Goal: Task Accomplishment & Management: Use online tool/utility

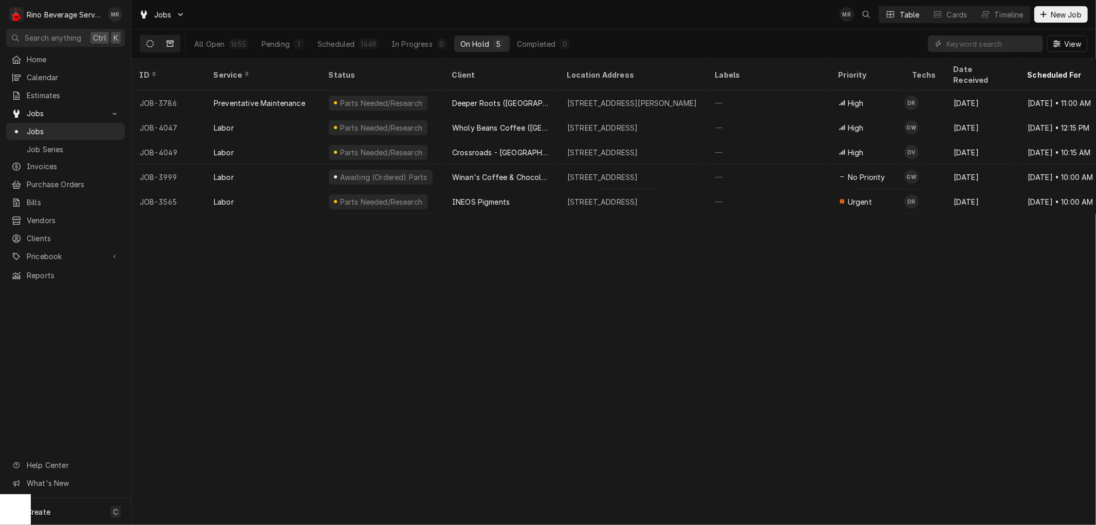
click at [172, 43] on icon "Dynamic Content Wrapper" at bounding box center [170, 43] width 7 height 7
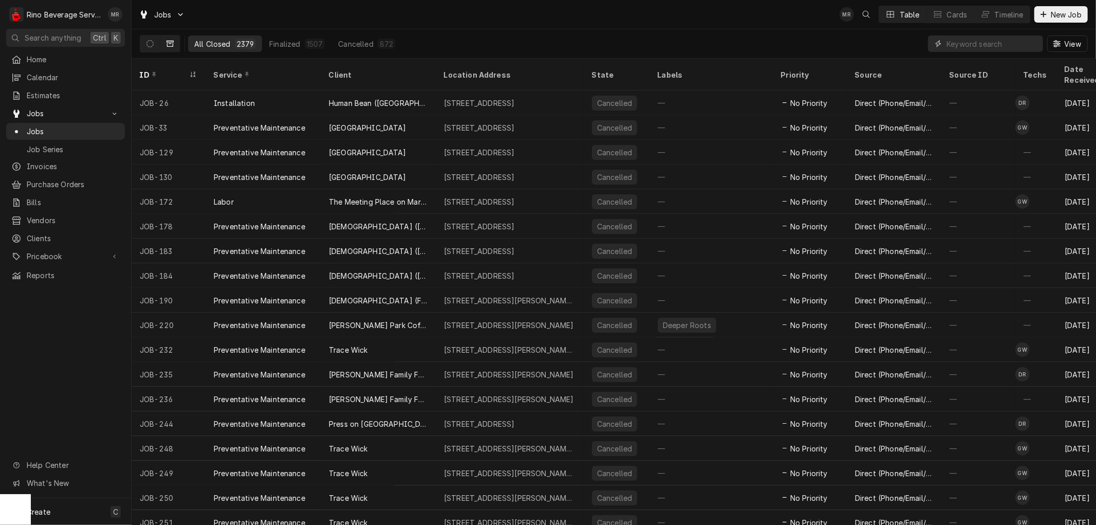
click at [1001, 42] on input "Dynamic Content Wrapper" at bounding box center [992, 43] width 91 height 16
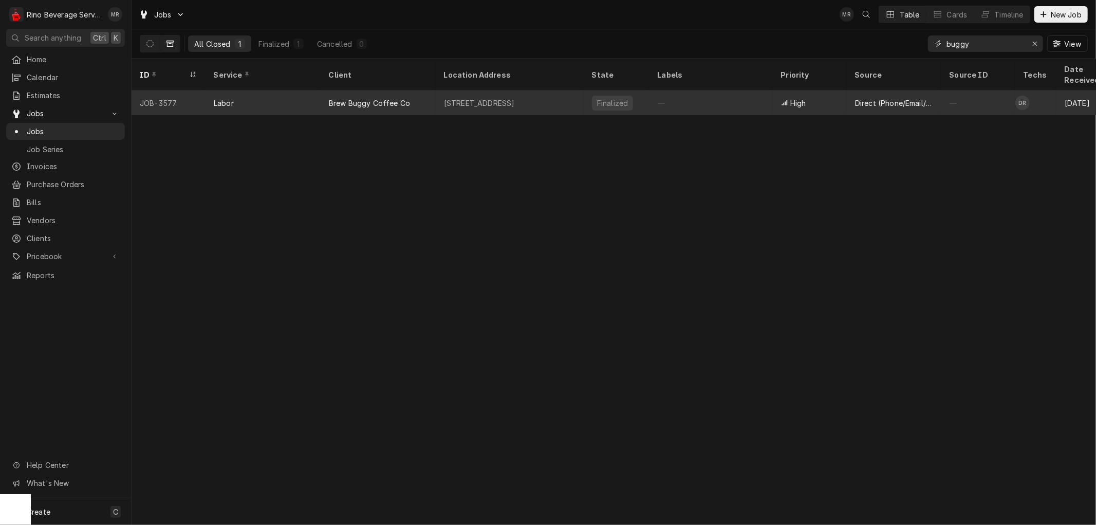
type input "buggy"
click at [281, 90] on div "Labor" at bounding box center [263, 102] width 115 height 25
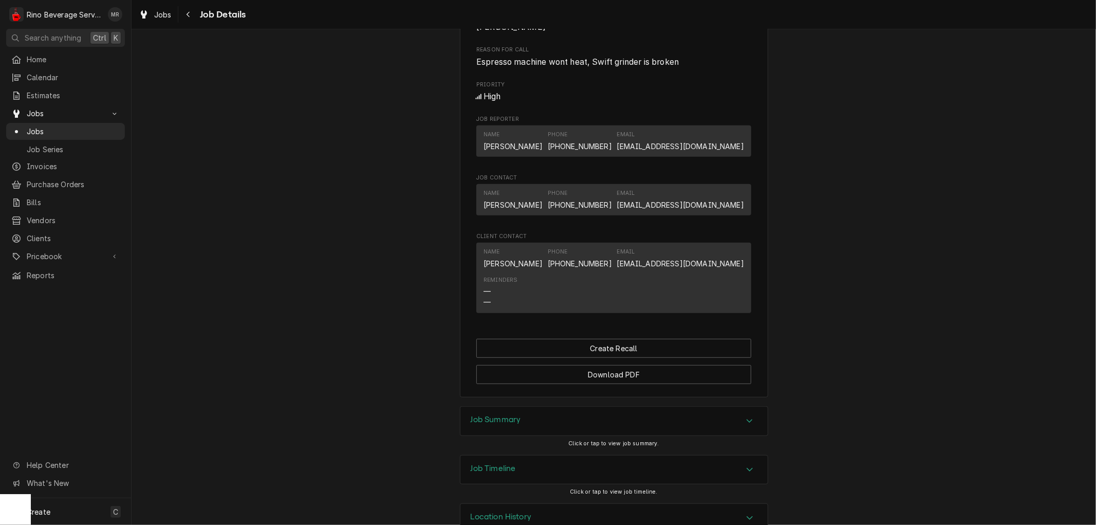
scroll to position [513, 0]
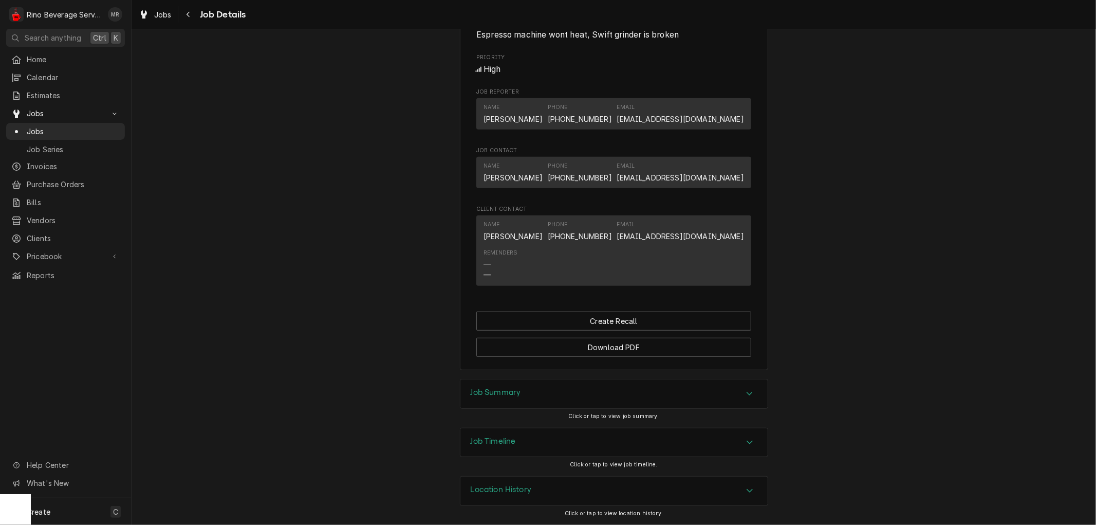
click at [565, 399] on div "Job Summary" at bounding box center [614, 393] width 307 height 29
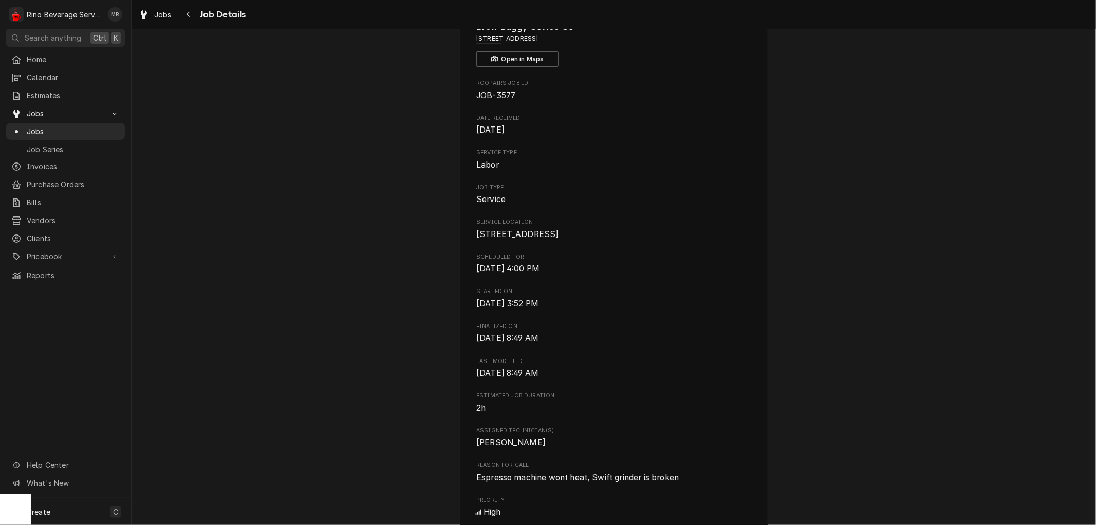
scroll to position [0, 0]
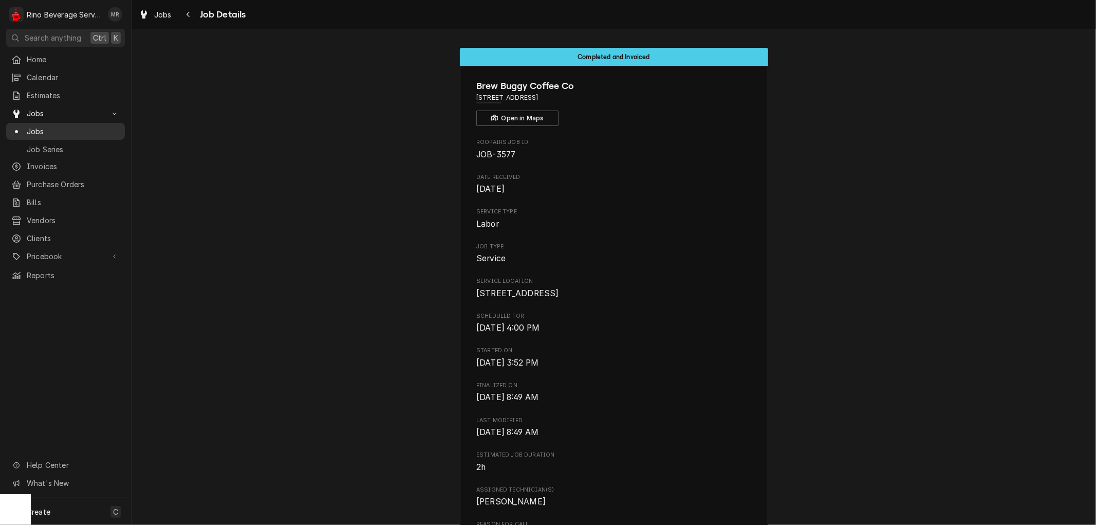
click at [52, 127] on span "Jobs" at bounding box center [73, 131] width 93 height 11
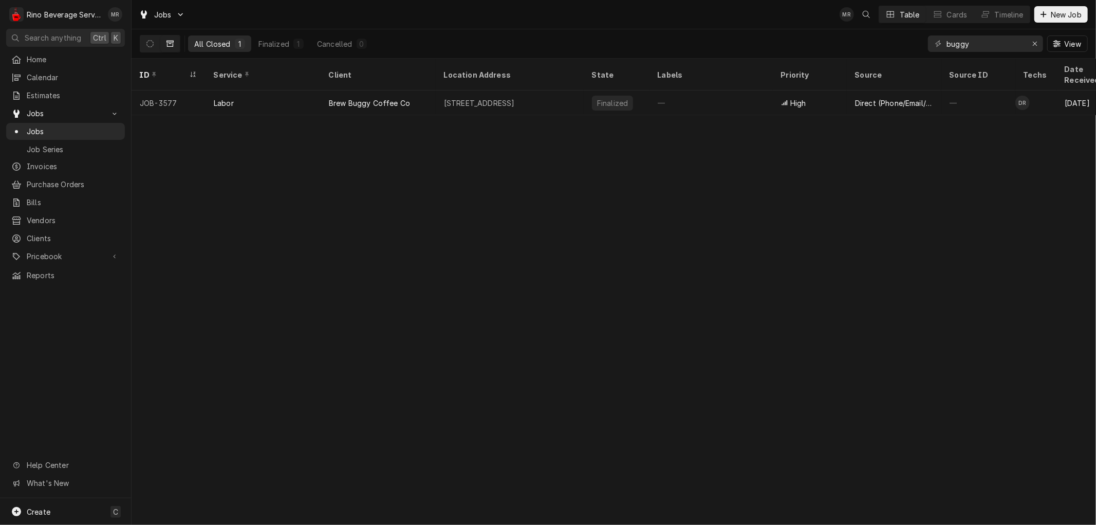
click at [168, 45] on icon "Dynamic Content Wrapper" at bounding box center [170, 43] width 7 height 7
click at [151, 45] on icon "Dynamic Content Wrapper" at bounding box center [149, 43] width 7 height 7
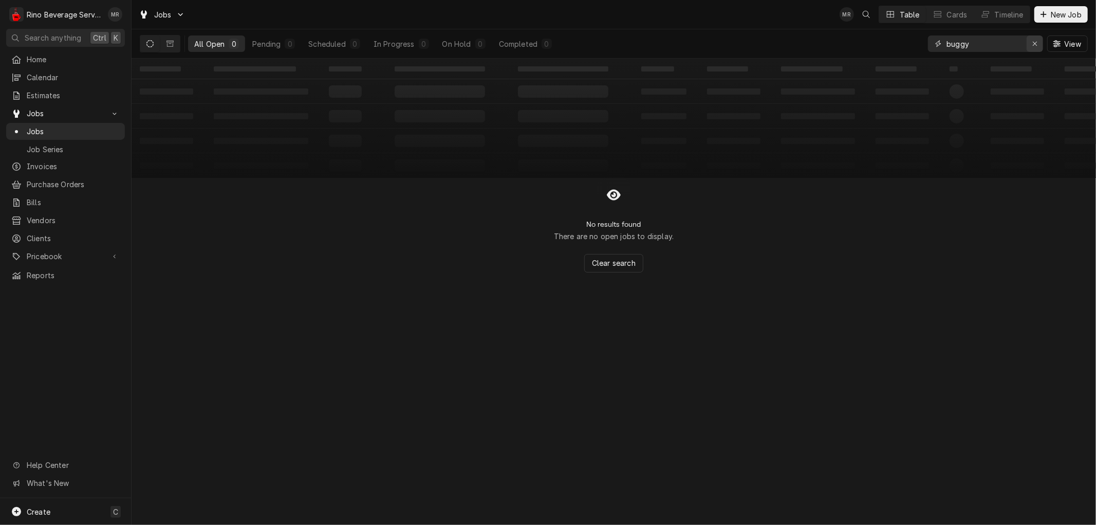
click at [1038, 42] on div "Erase input" at bounding box center [1035, 44] width 10 height 10
